Goal: Contribute content: Add original content to the website for others to see

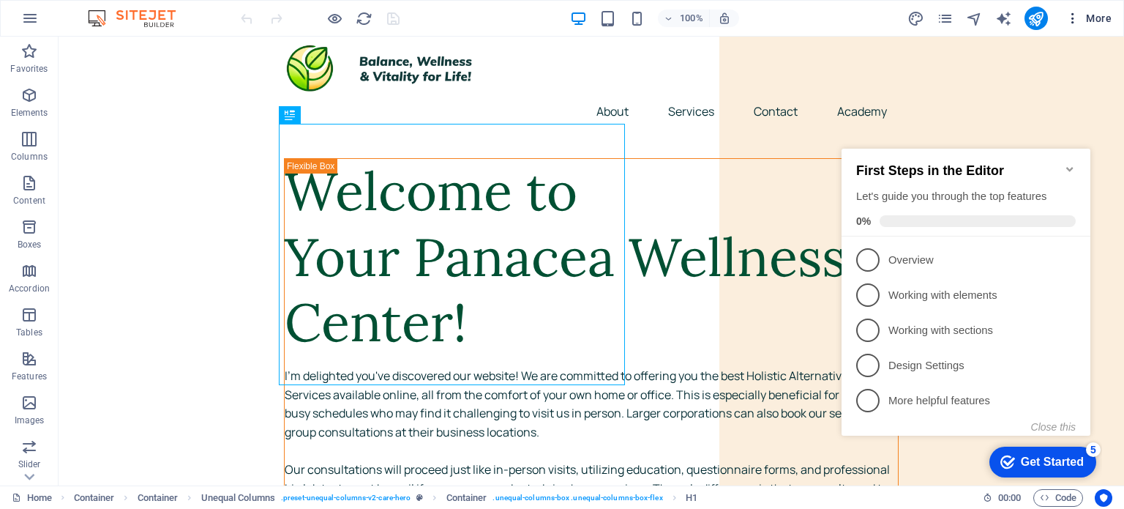
click at [1068, 26] on button "More" at bounding box center [1089, 18] width 58 height 23
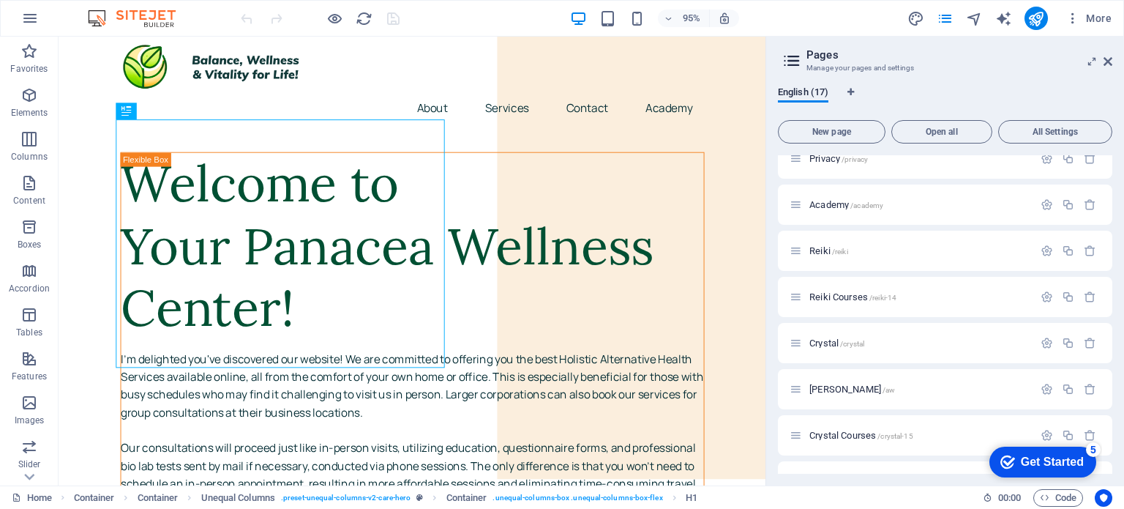
scroll to position [465, 0]
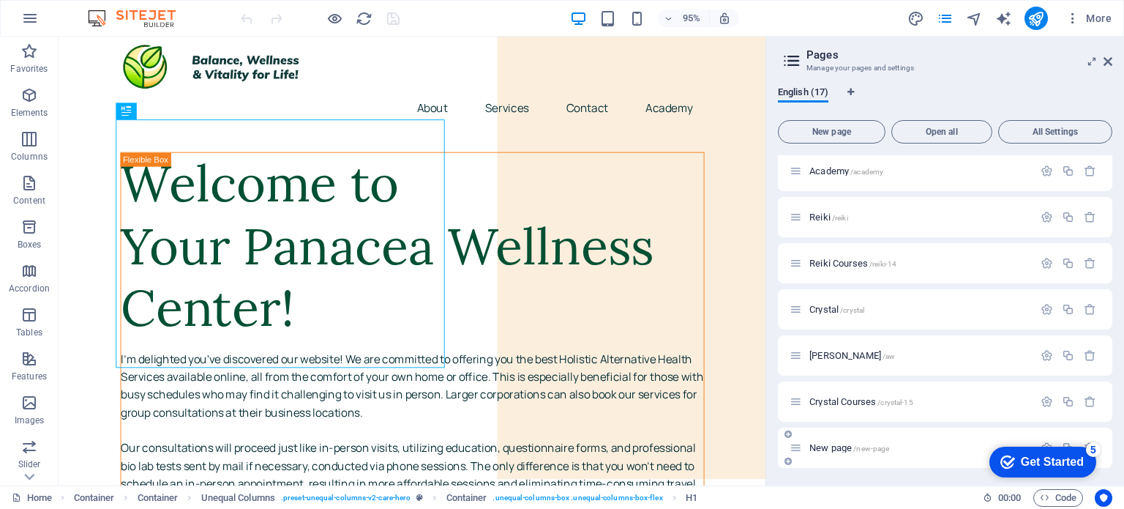
click at [836, 445] on span "New page /new-page" at bounding box center [849, 447] width 80 height 11
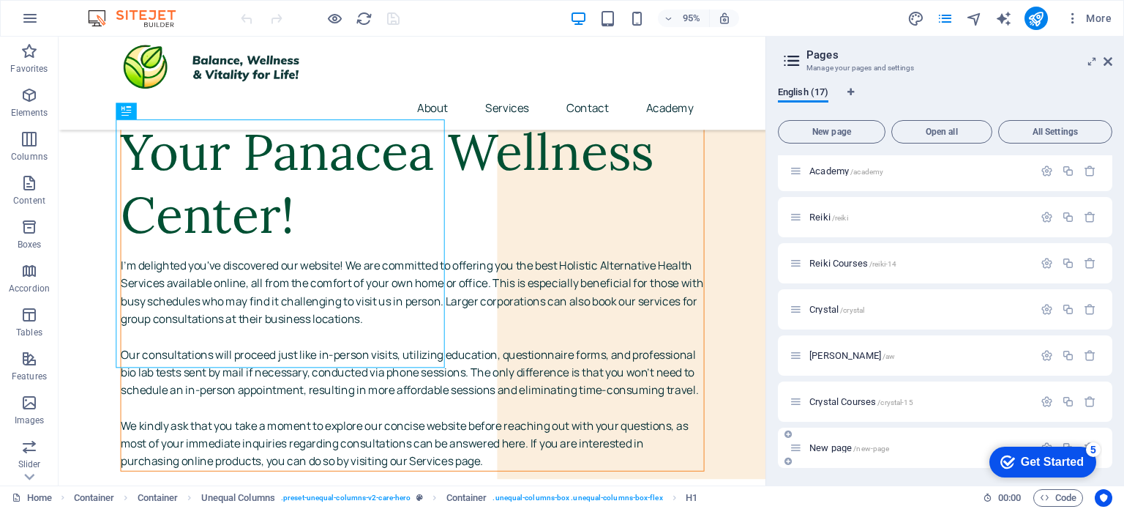
scroll to position [427, 0]
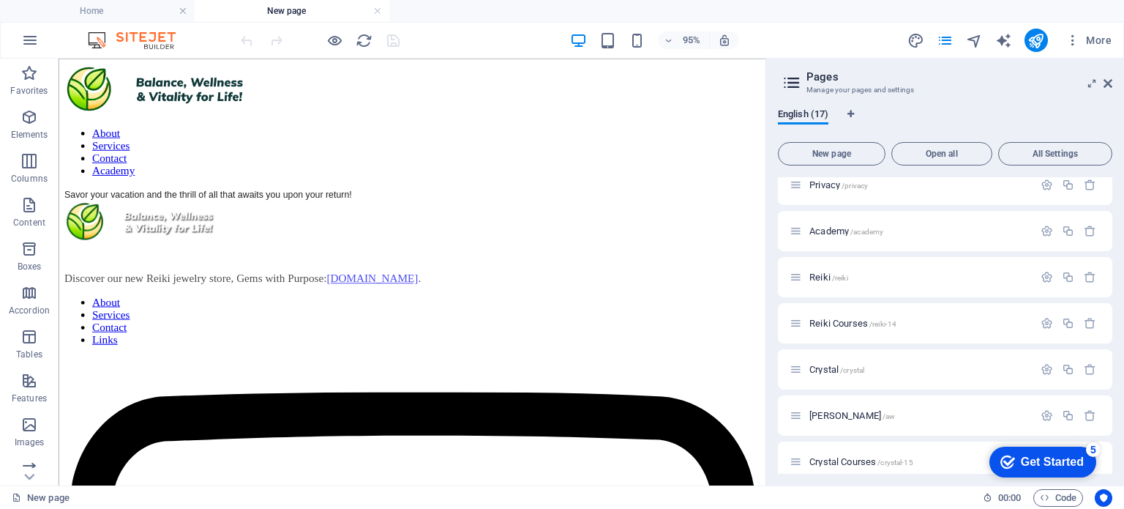
scroll to position [0, 0]
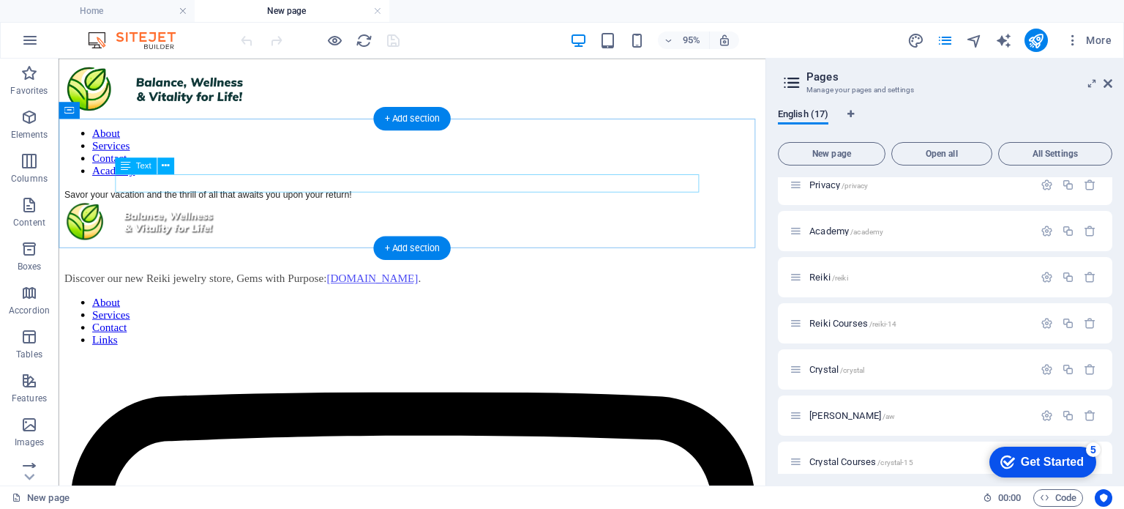
click at [354, 195] on div "Savor your vacation and the thrill of all that awaits you upon your return!" at bounding box center [430, 201] width 732 height 13
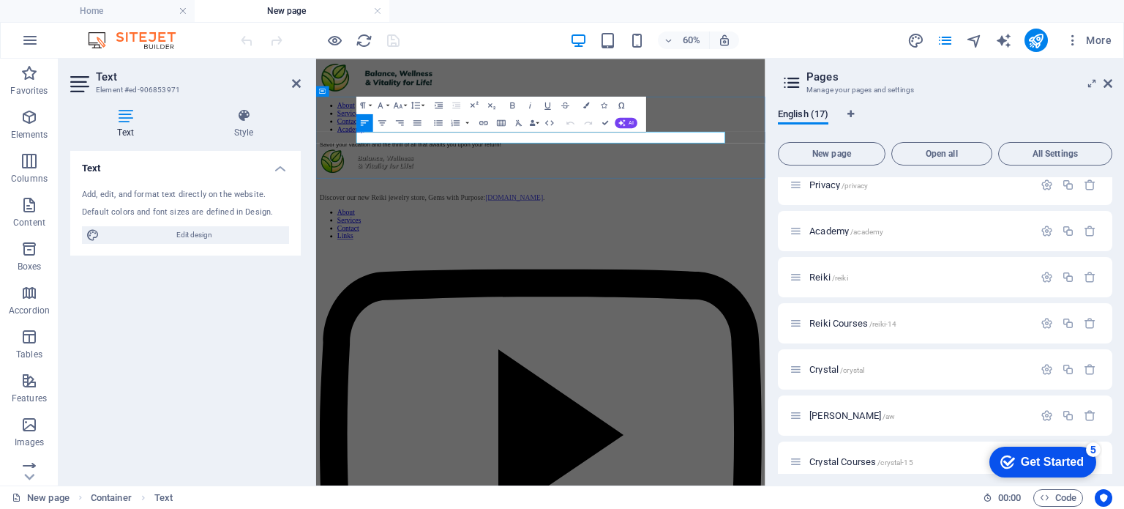
click at [740, 195] on div "Savor your vacation and the thrill of all that awaits you upon your return!" at bounding box center [690, 201] width 737 height 13
drag, startPoint x: 741, startPoint y: 188, endPoint x: 323, endPoint y: 171, distance: 418.9
click at [323, 195] on div "Savor your vacation and the thrill of all that awaits you upon your return!" at bounding box center [690, 201] width 737 height 13
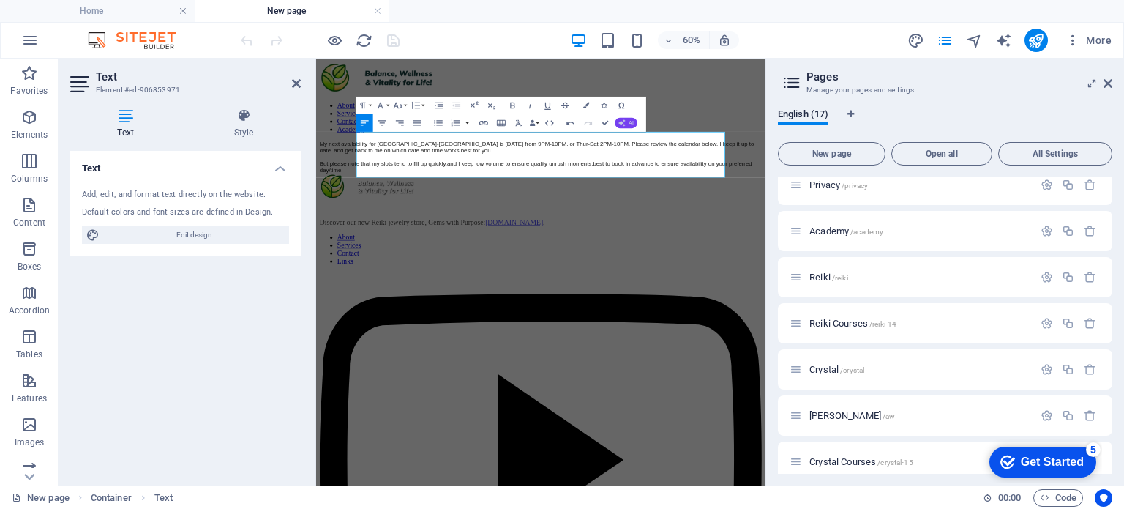
click at [632, 119] on button "AI" at bounding box center [626, 123] width 23 height 10
click at [556, 135] on link "Improve" at bounding box center [555, 136] width 86 height 13
click at [1107, 84] on icon at bounding box center [1107, 84] width 9 height 12
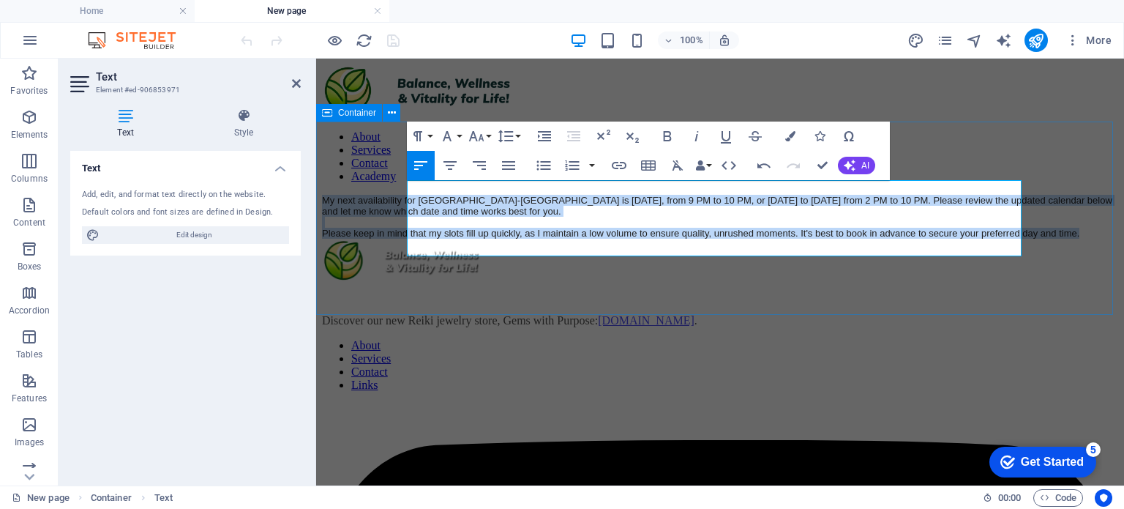
drag, startPoint x: 568, startPoint y: 247, endPoint x: 376, endPoint y: 178, distance: 203.7
click at [376, 195] on div "My next availability for [GEOGRAPHIC_DATA]-[GEOGRAPHIC_DATA] is [DATE], from 9 …" at bounding box center [720, 217] width 796 height 44
